Goal: Task Accomplishment & Management: Complete application form

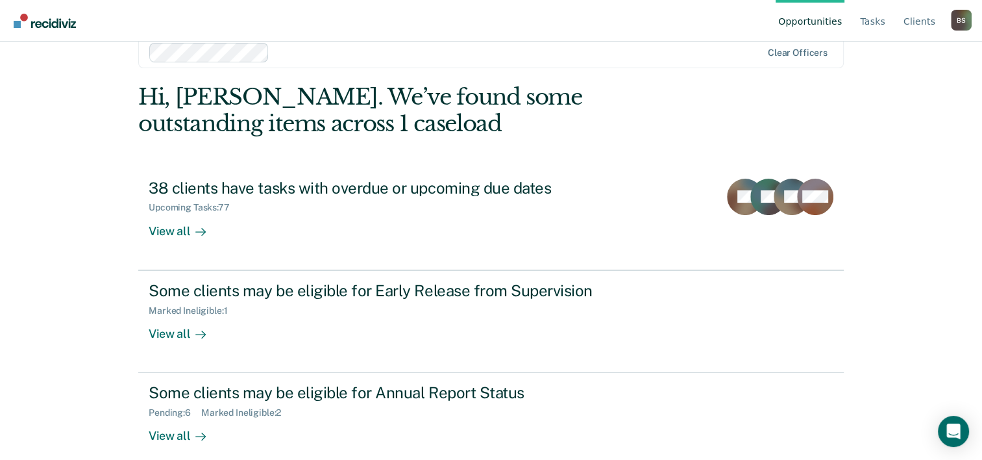
scroll to position [40, 0]
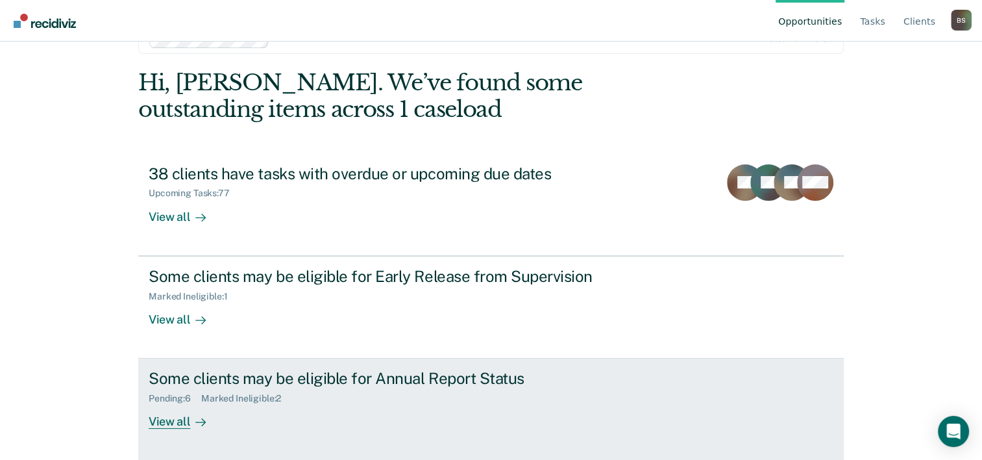
click at [323, 392] on div "Pending : 6 Marked Ineligible : 2" at bounding box center [377, 396] width 456 height 16
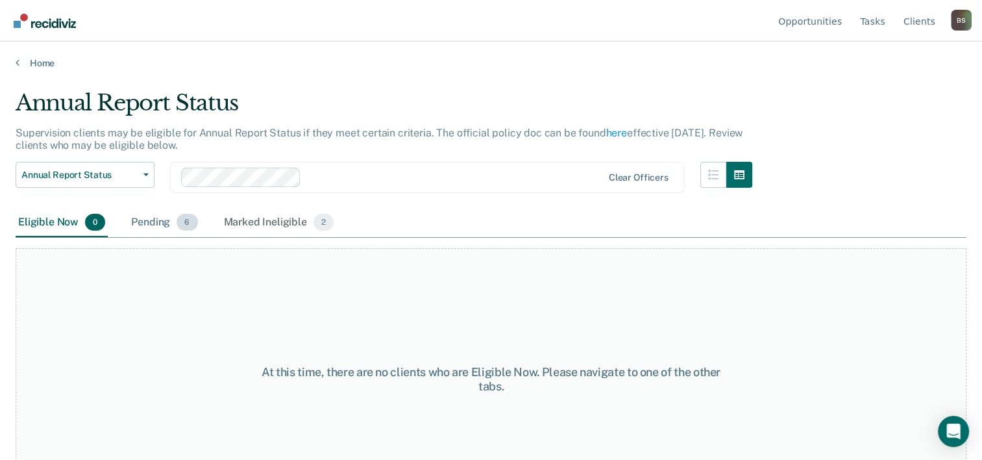
click at [166, 224] on div "Pending 6" at bounding box center [164, 222] width 71 height 29
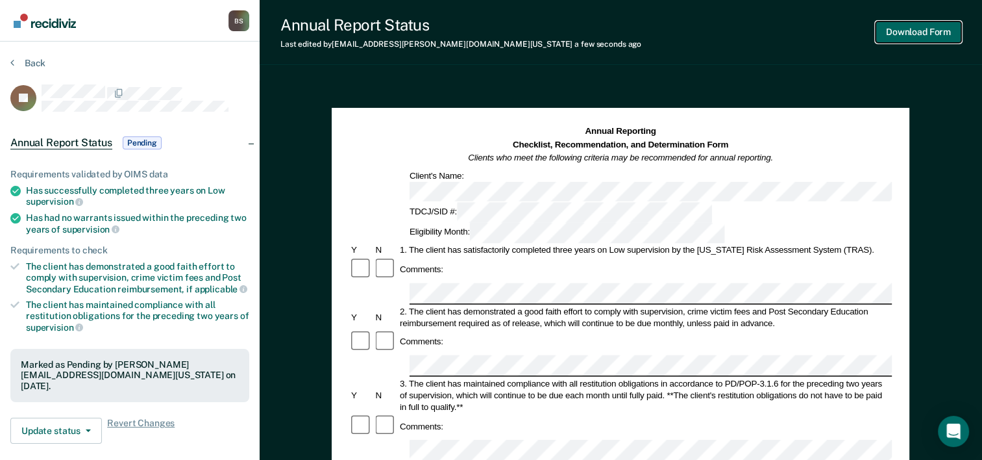
click at [932, 34] on button "Download Form" at bounding box center [919, 31] width 86 height 21
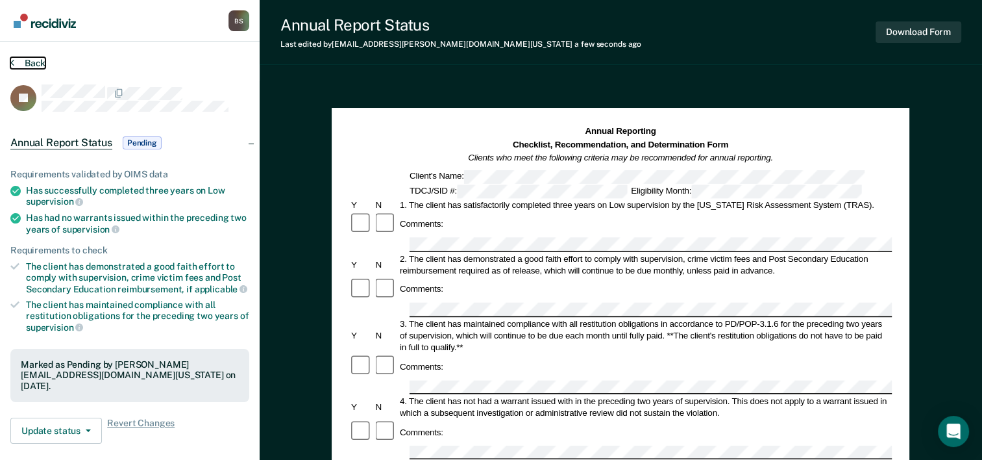
click at [27, 60] on button "Back" at bounding box center [27, 63] width 35 height 12
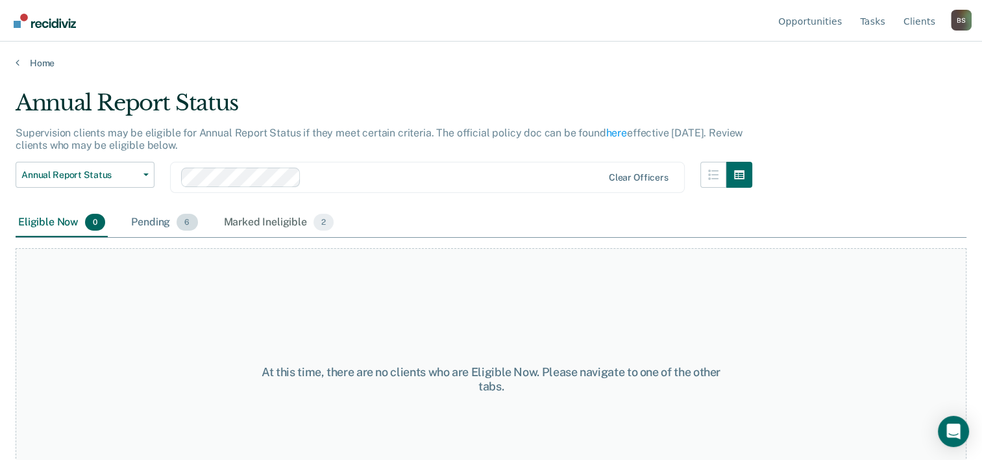
click at [155, 216] on div "Pending 6" at bounding box center [164, 222] width 71 height 29
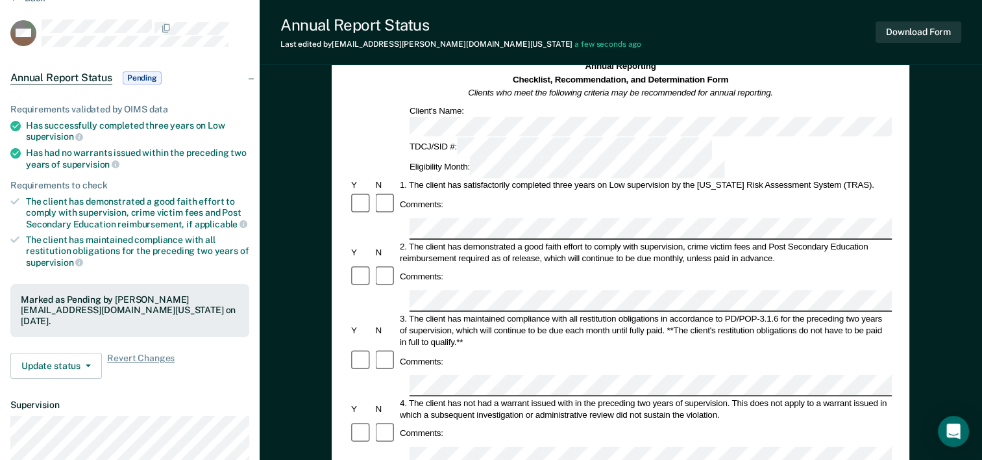
click at [915, 291] on div "Annual Reporting Checklist, Recommendation, and Determination Form Clients who …" at bounding box center [621, 457] width 723 height 882
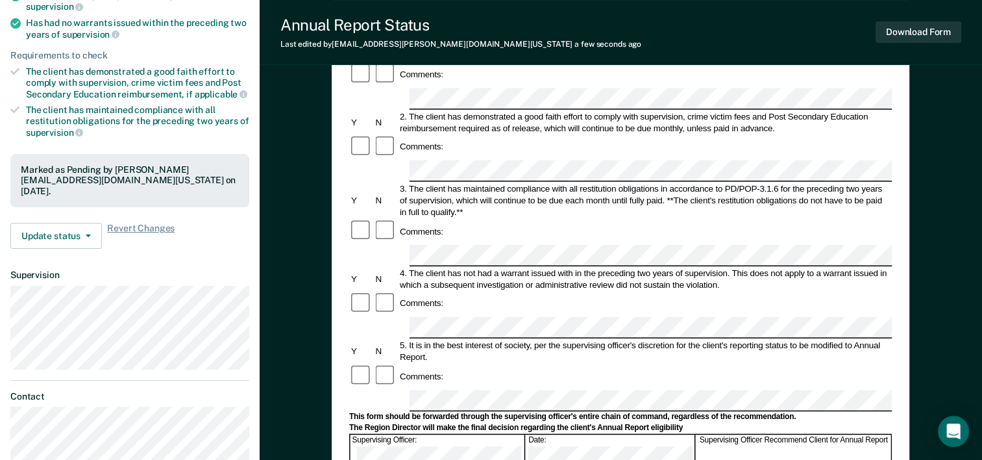
click at [412, 371] on form "Annual Reporting Checklist, Recommendation, and Determination Form Clients who …" at bounding box center [620, 388] width 543 height 915
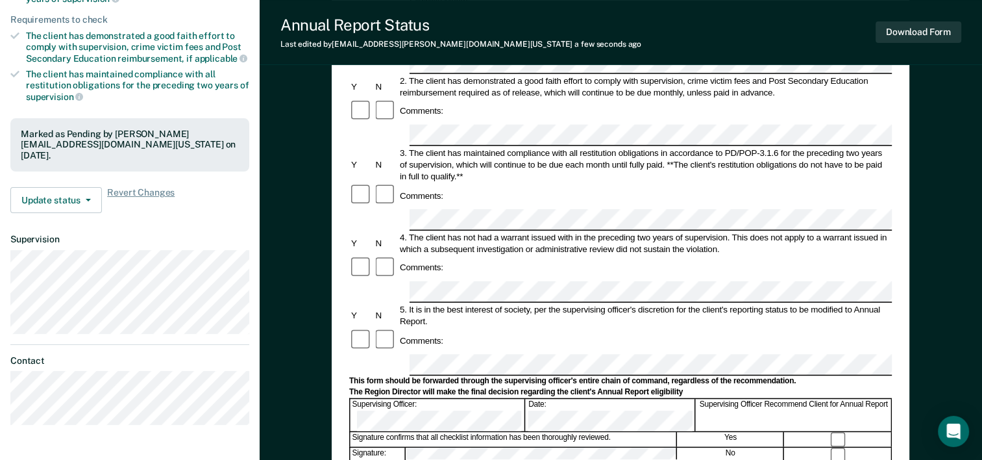
scroll to position [325, 0]
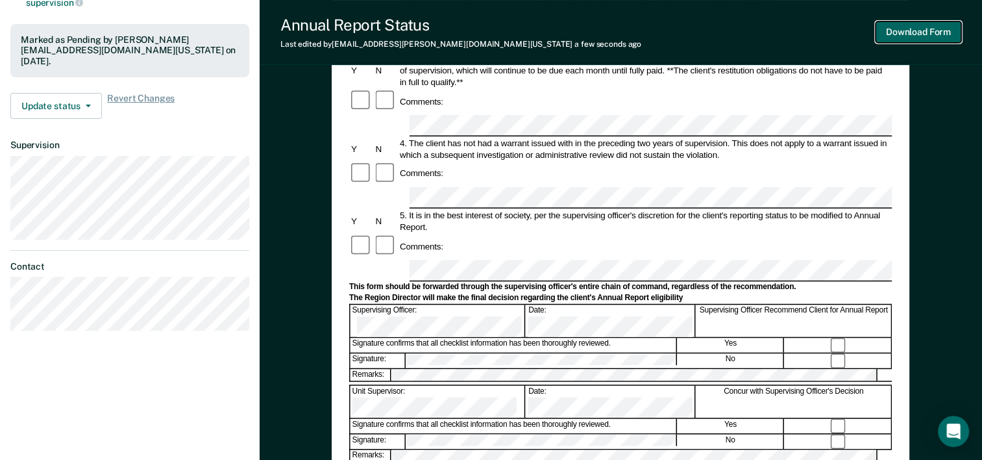
click at [911, 31] on button "Download Form" at bounding box center [919, 31] width 86 height 21
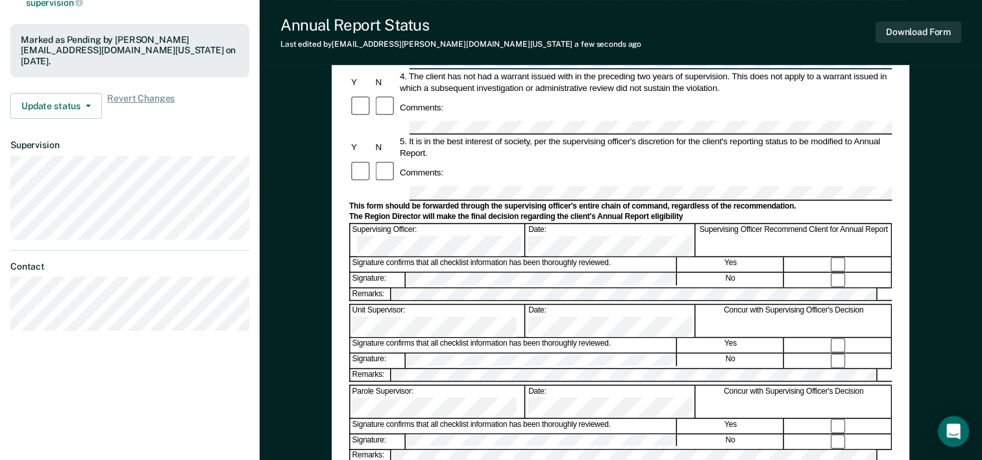
scroll to position [0, 0]
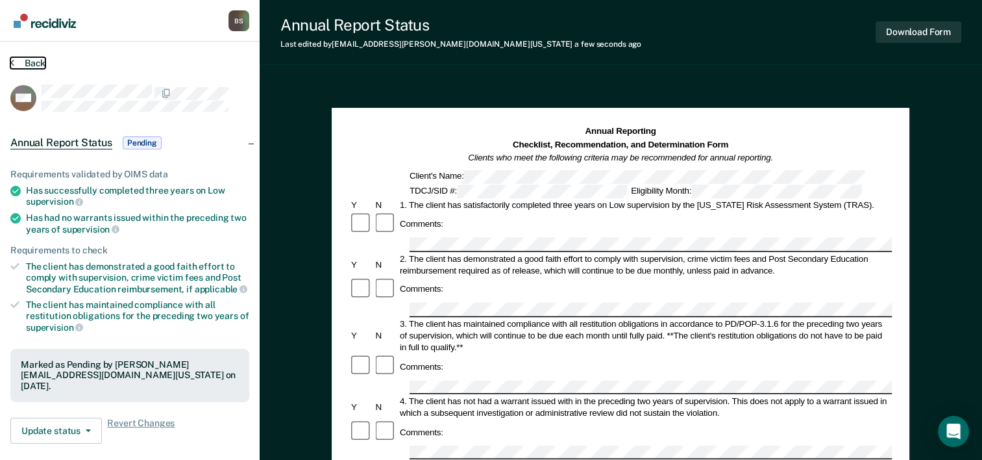
click at [19, 65] on button "Back" at bounding box center [27, 63] width 35 height 12
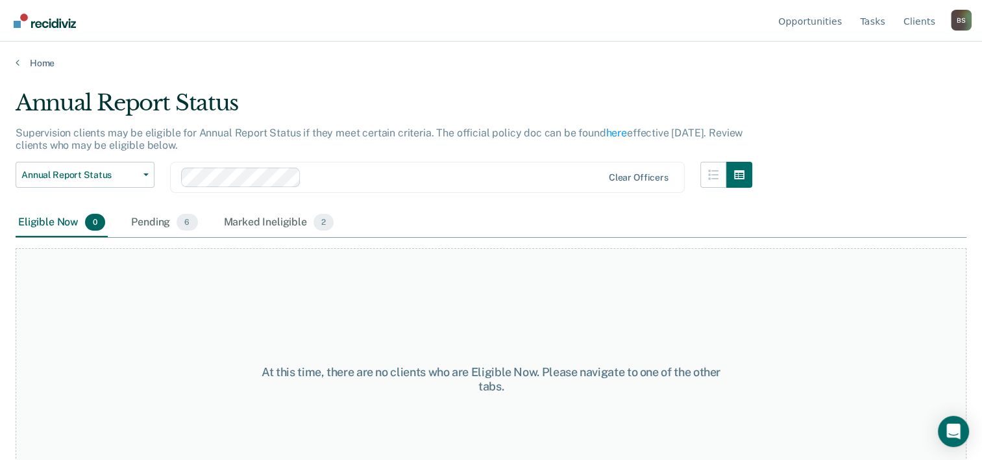
click at [40, 52] on div "Home" at bounding box center [491, 55] width 982 height 27
click at [38, 59] on link "Home" at bounding box center [491, 63] width 951 height 12
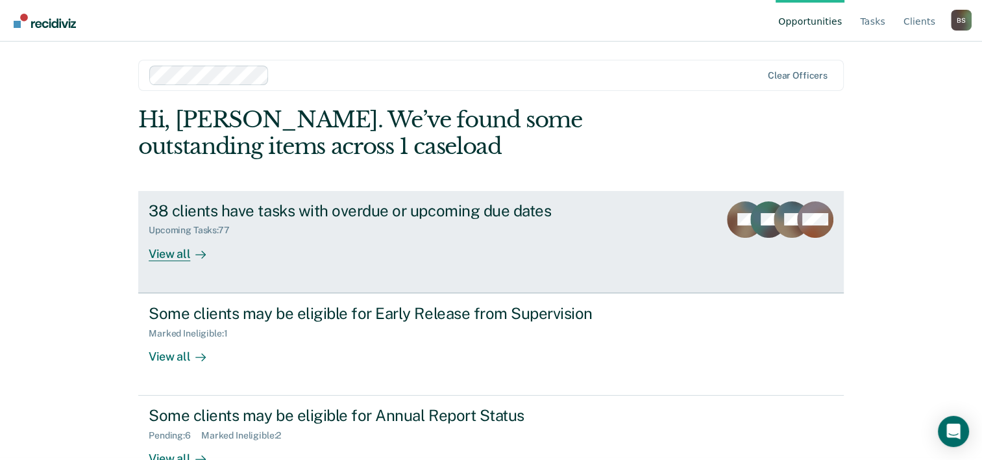
scroll to position [40, 0]
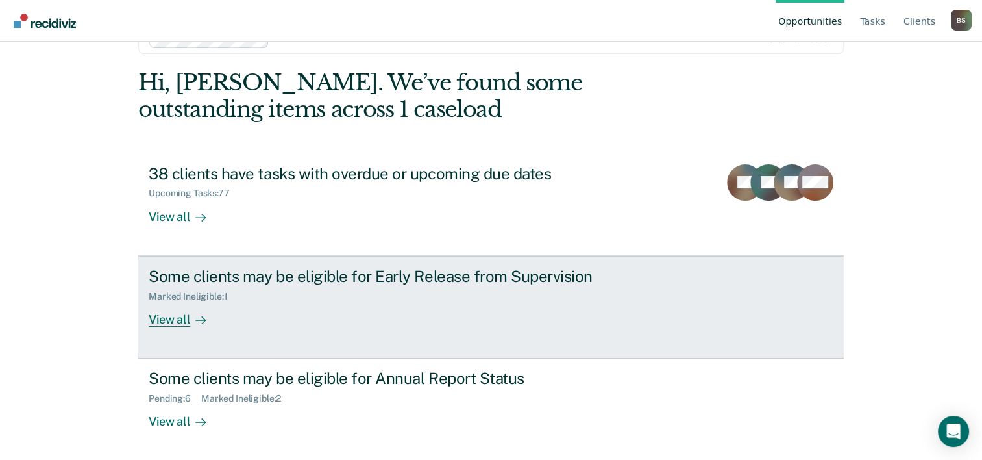
click at [299, 288] on div "Marked Ineligible : 1" at bounding box center [377, 294] width 456 height 16
